Goal: Transaction & Acquisition: Purchase product/service

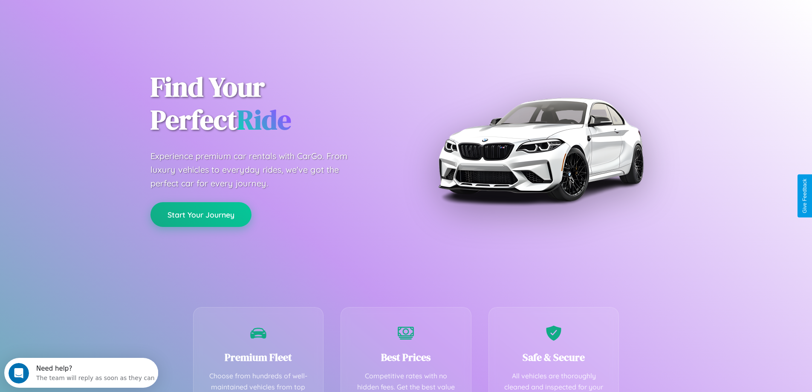
click at [201, 214] on button "Start Your Journey" at bounding box center [200, 214] width 101 height 25
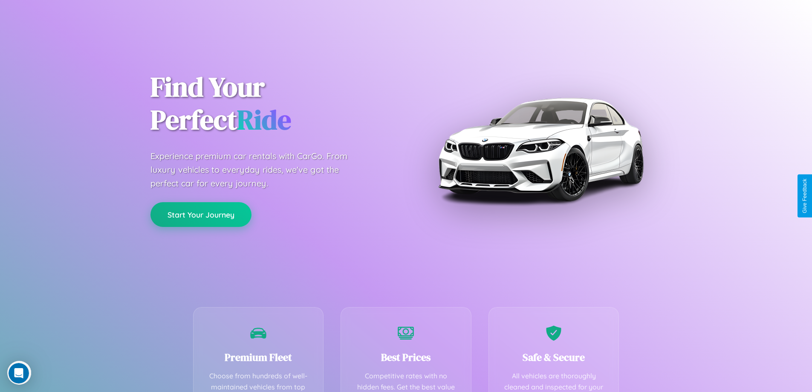
click at [201, 214] on button "Start Your Journey" at bounding box center [200, 214] width 101 height 25
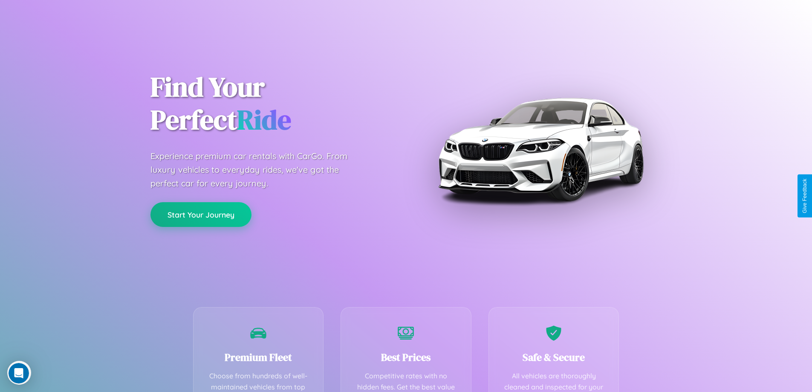
click at [201, 214] on button "Start Your Journey" at bounding box center [200, 214] width 101 height 25
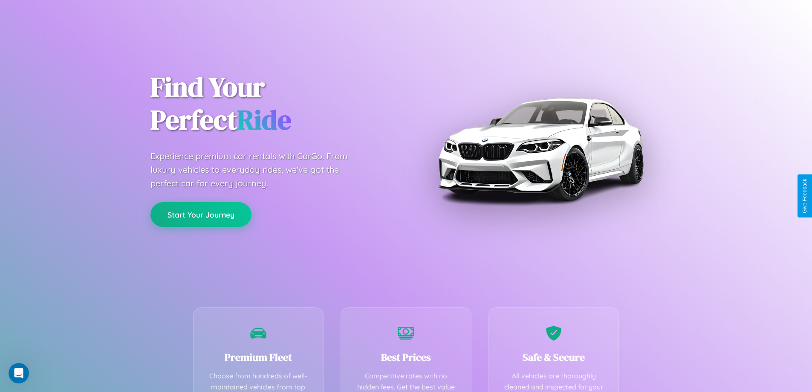
click at [201, 214] on button "Start Your Journey" at bounding box center [200, 214] width 101 height 25
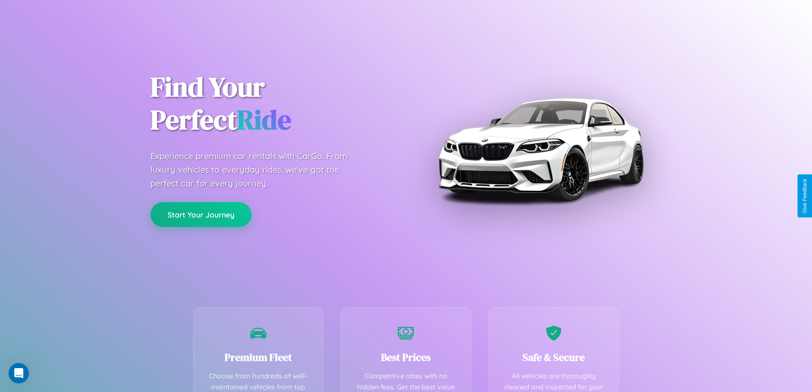
click at [201, 214] on button "Start Your Journey" at bounding box center [200, 214] width 101 height 25
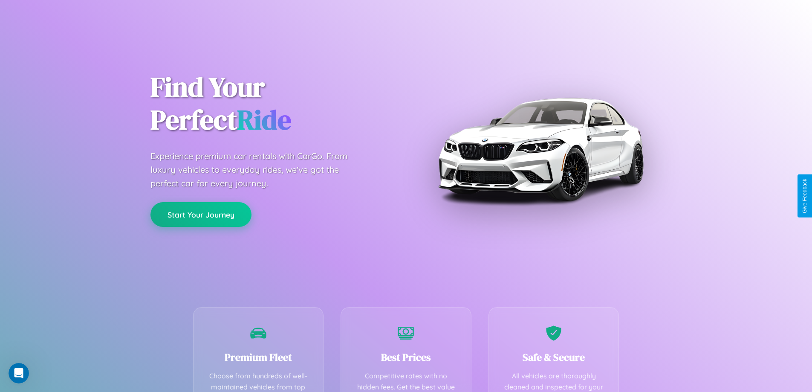
click at [201, 214] on button "Start Your Journey" at bounding box center [200, 214] width 101 height 25
